Goal: Information Seeking & Learning: Learn about a topic

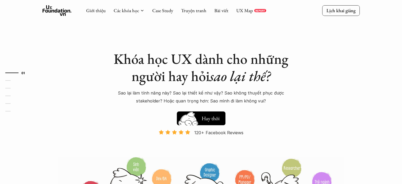
click at [205, 120] on h5 "Xem thử" at bounding box center [211, 117] width 18 height 7
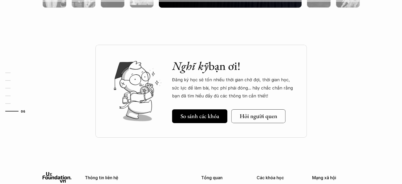
scroll to position [1774, 0]
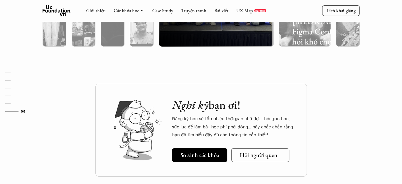
click at [246, 160] on link "Hỏi người quen" at bounding box center [260, 155] width 58 height 14
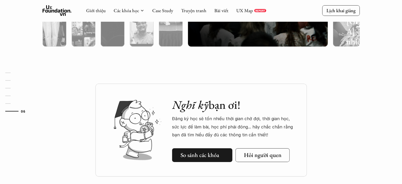
click at [212, 156] on h5 "So sánh các khóa" at bounding box center [199, 154] width 39 height 7
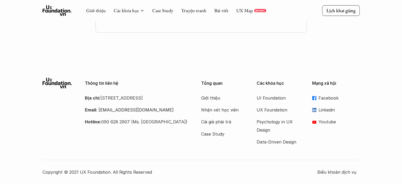
scroll to position [281, 0]
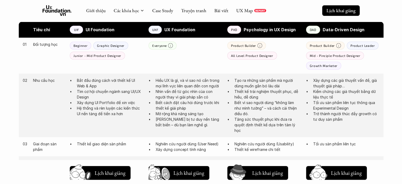
click at [336, 14] on link "Lịch khai giảng" at bounding box center [341, 10] width 38 height 10
